Goal: Information Seeking & Learning: Learn about a topic

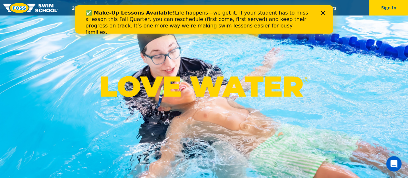
drag, startPoint x: 50, startPoint y: 64, endPoint x: 62, endPoint y: 60, distance: 12.2
click at [51, 64] on div "LOVE WATER ®" at bounding box center [204, 89] width 408 height 178
click at [328, 9] on div "✅ Make-Up Lessons Available! Life happens—we get it. If your student has to mis…" at bounding box center [204, 23] width 258 height 30
click at [318, 13] on div "✅ Make-Up Lessons Available! Life happens—we get it. If your student has to mis…" at bounding box center [203, 23] width 237 height 30
click at [320, 11] on div "✅ Make-Up Lessons Available! Life happens—we get it. If your student has to mis…" at bounding box center [203, 23] width 237 height 30
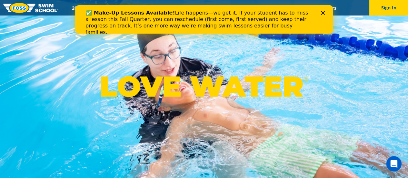
click at [325, 14] on div "Close" at bounding box center [324, 13] width 6 height 4
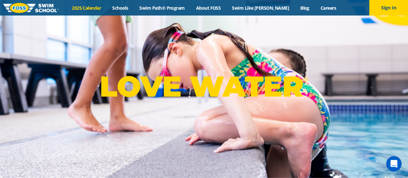
click at [88, 5] on link "2025 Calendar" at bounding box center [86, 8] width 40 height 6
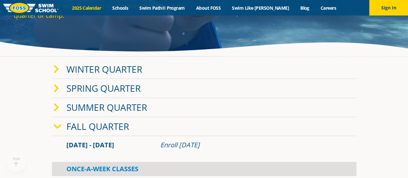
scroll to position [97, 0]
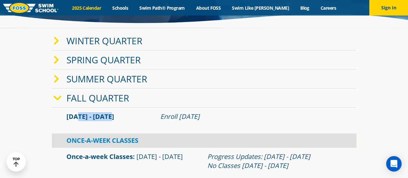
drag, startPoint x: 77, startPoint y: 118, endPoint x: 108, endPoint y: 119, distance: 31.3
click at [108, 119] on span "[DATE] - [DATE]" at bounding box center [90, 116] width 48 height 9
click at [109, 119] on span "Sep 2 - Dec 22" at bounding box center [90, 116] width 48 height 9
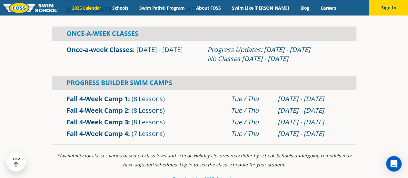
scroll to position [194, 0]
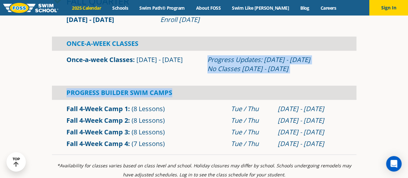
drag, startPoint x: 202, startPoint y: 76, endPoint x: 206, endPoint y: 84, distance: 9.4
click at [206, 84] on div "Sep 2 - Dec 22 Enroll July 29, 2025 Once-A-Week Classes Once-a-week Classes" at bounding box center [204, 83] width 304 height 144
click at [213, 87] on div "Progress Builder Swim Camps" at bounding box center [204, 92] width 304 height 14
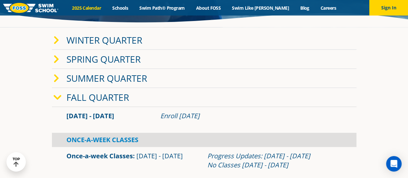
scroll to position [97, 0]
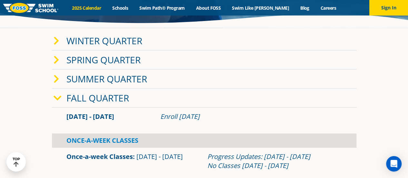
click at [54, 97] on icon at bounding box center [58, 98] width 8 height 9
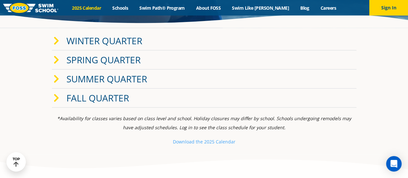
click at [60, 38] on span at bounding box center [60, 40] width 13 height 9
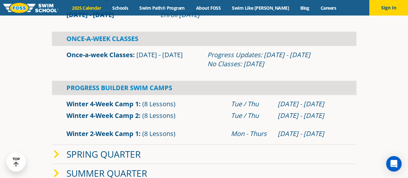
scroll to position [161, 0]
